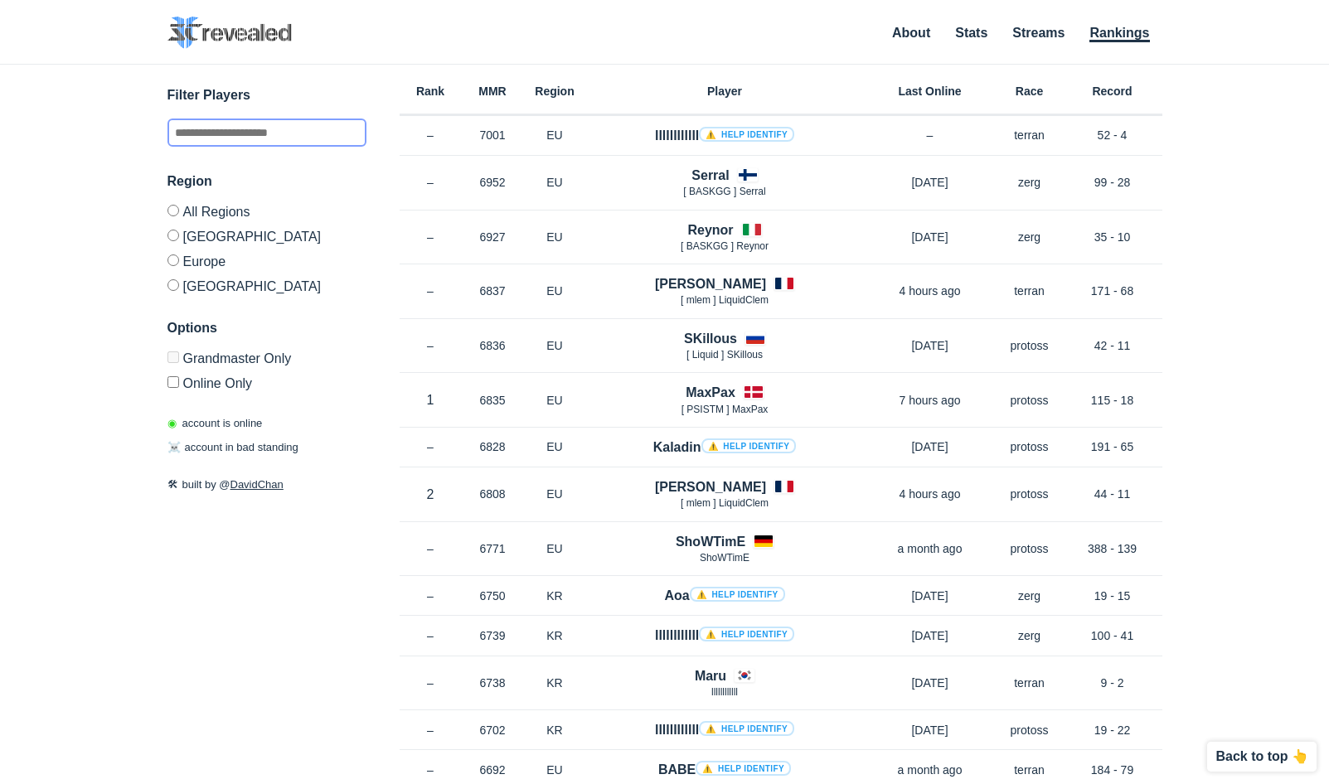
click at [302, 133] on input "text" at bounding box center [266, 133] width 199 height 28
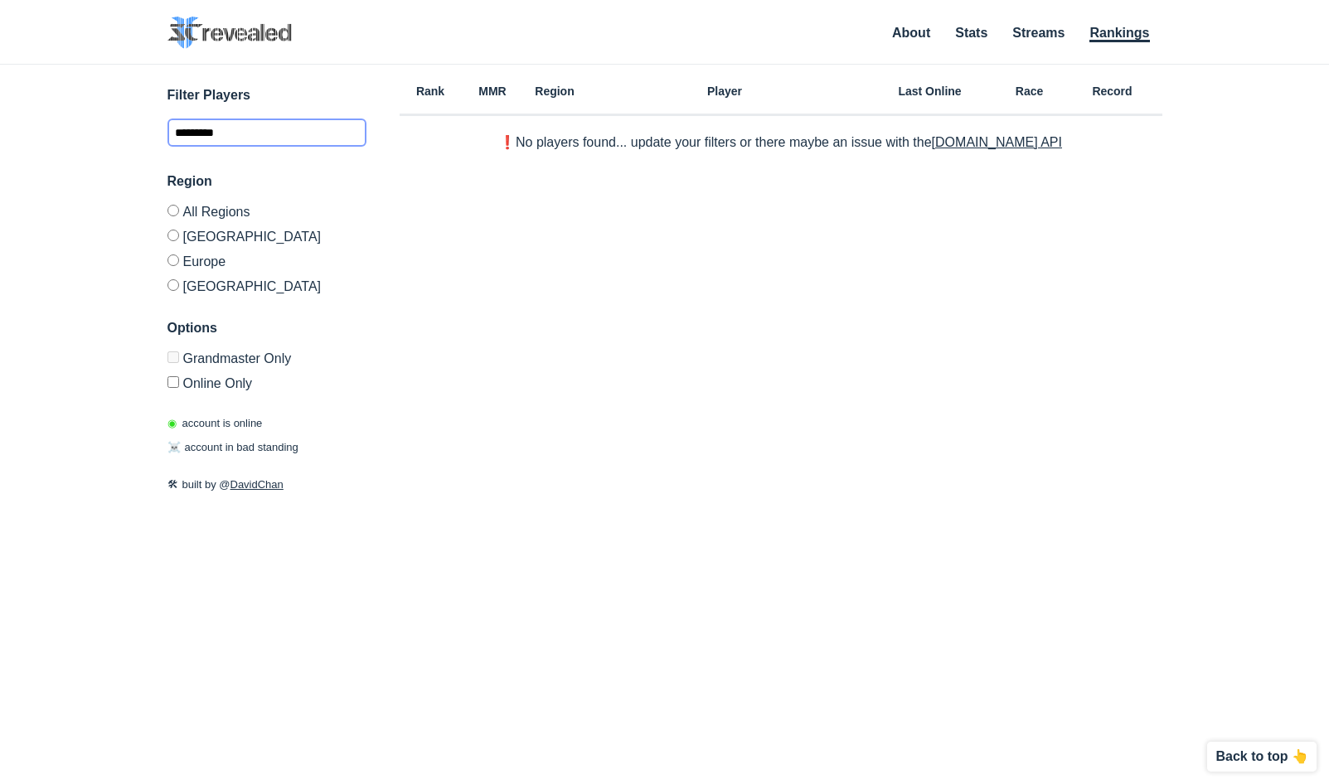
type input "*********"
